Goal: Navigation & Orientation: Find specific page/section

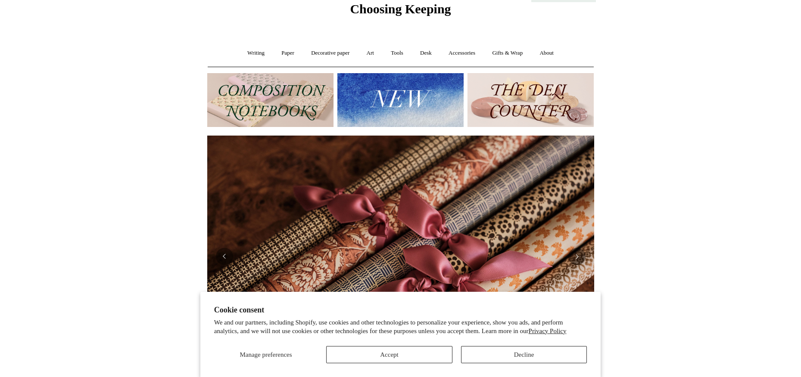
scroll to position [37, 0]
click at [421, 357] on button "Accept" at bounding box center [389, 354] width 126 height 17
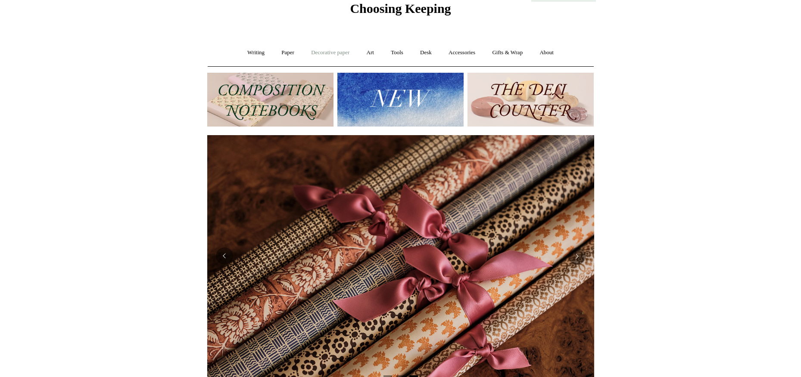
click at [330, 56] on link "Decorative paper +" at bounding box center [330, 52] width 54 height 23
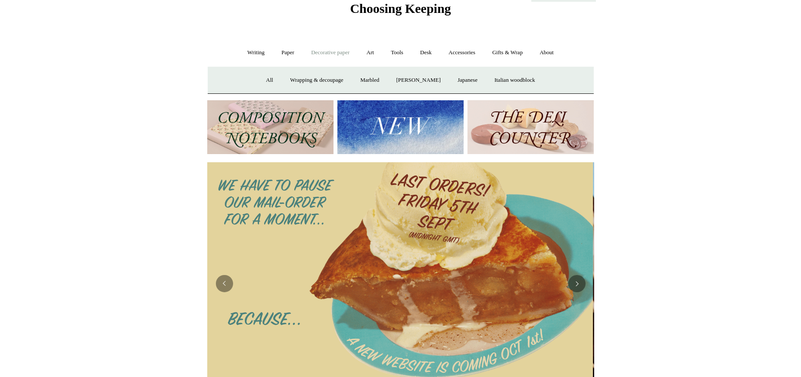
scroll to position [0, 0]
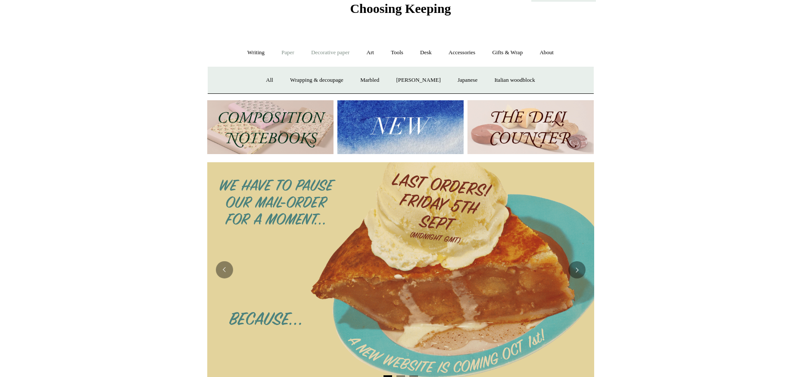
click at [288, 53] on link "Paper +" at bounding box center [288, 52] width 28 height 23
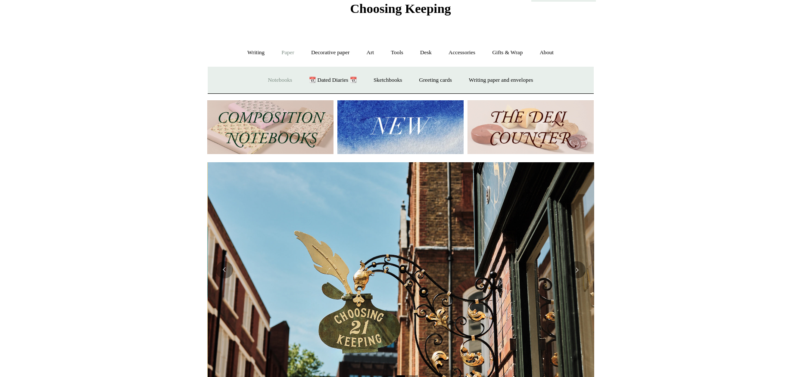
scroll to position [0, 387]
click at [277, 79] on link "Notebooks +" at bounding box center [280, 80] width 40 height 23
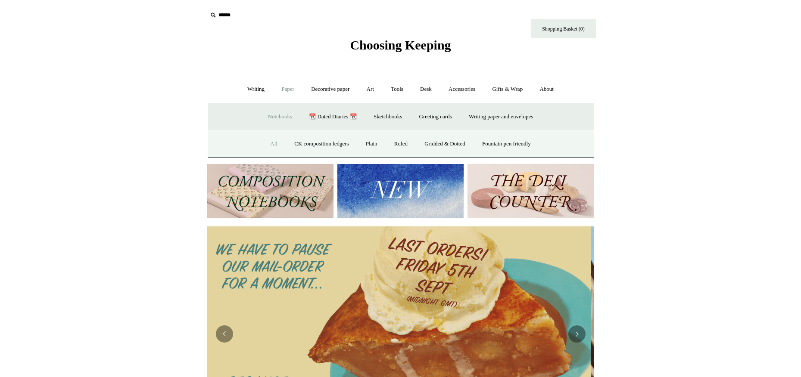
scroll to position [0, 0]
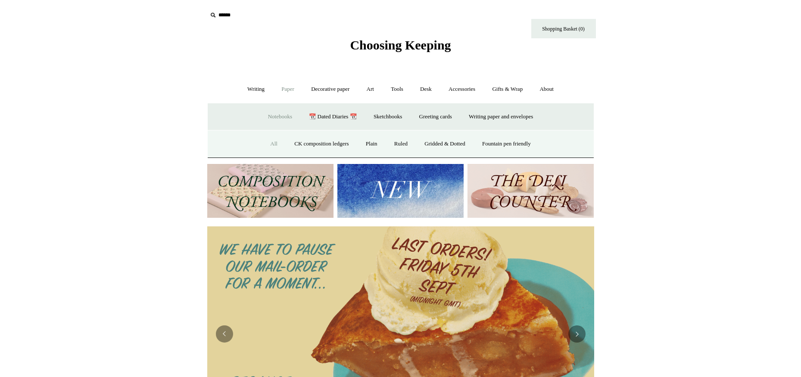
click at [265, 143] on link "All" at bounding box center [273, 144] width 23 height 23
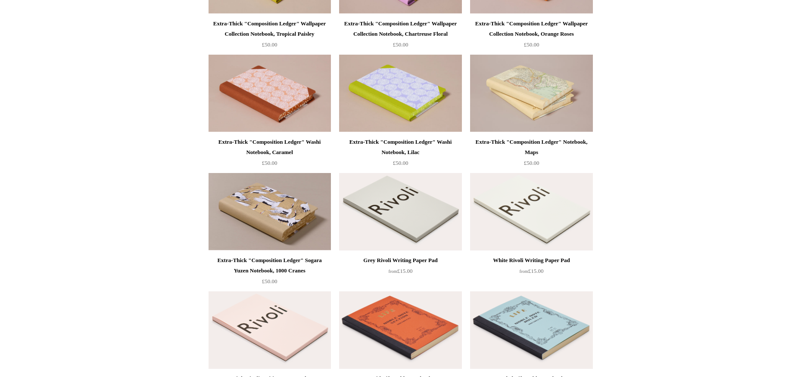
scroll to position [916, 0]
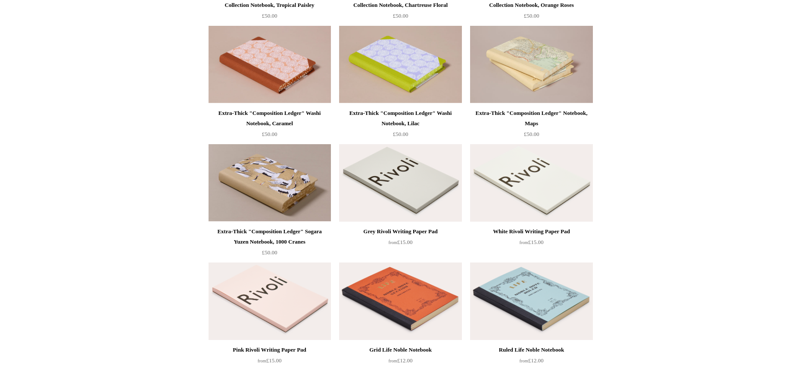
click at [400, 170] on img at bounding box center [400, 183] width 122 height 78
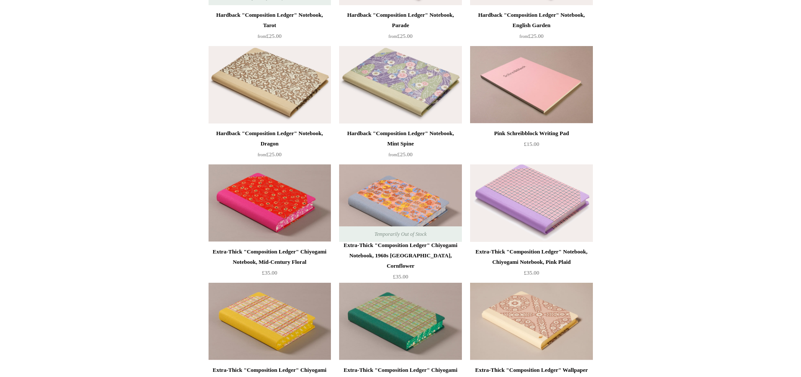
scroll to position [0, 0]
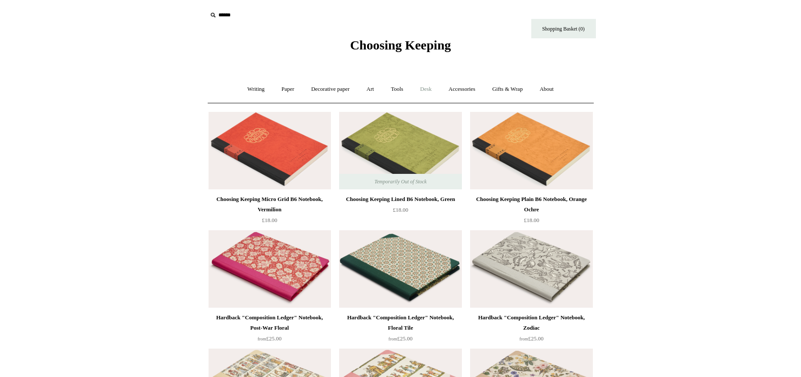
click at [428, 89] on link "Desk +" at bounding box center [425, 89] width 27 height 23
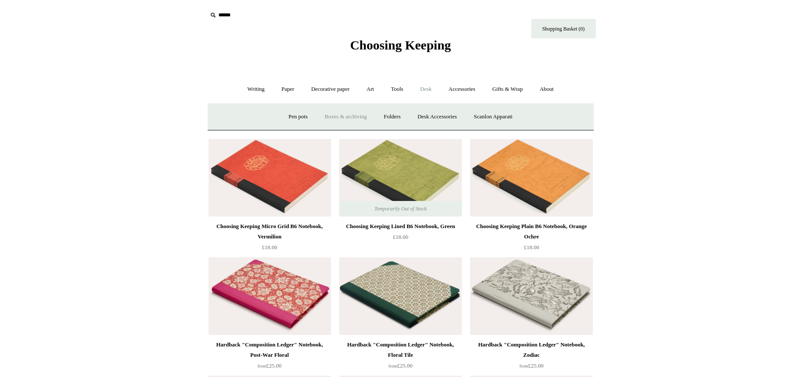
click at [362, 116] on link "Boxes & archiving" at bounding box center [346, 117] width 58 height 23
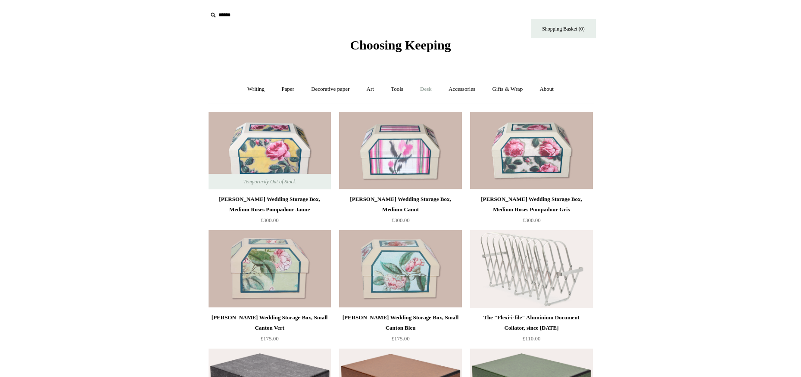
click at [431, 89] on link "Desk +" at bounding box center [425, 89] width 27 height 23
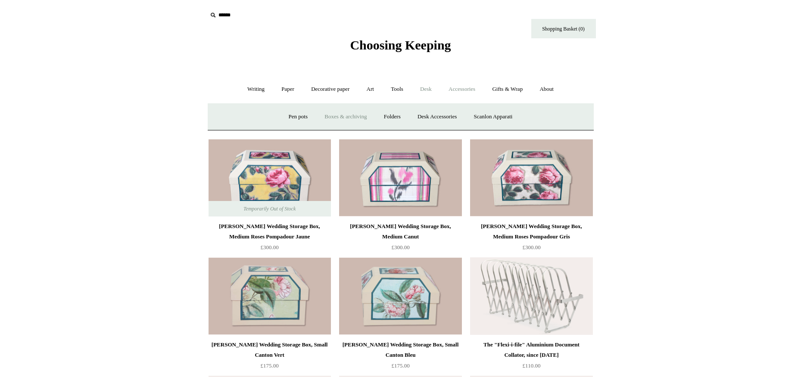
click at [461, 90] on link "Accessories +" at bounding box center [462, 89] width 42 height 23
click at [248, 87] on link "Writing +" at bounding box center [256, 89] width 33 height 23
click at [287, 90] on link "Paper +" at bounding box center [288, 89] width 28 height 23
